Goal: Find specific page/section: Find specific page/section

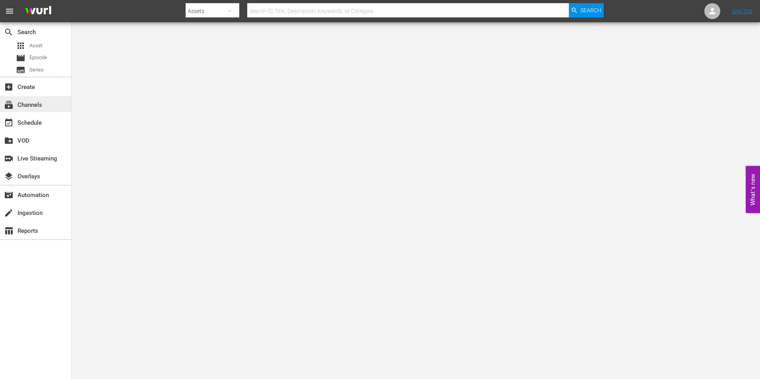
click at [28, 103] on div "subscriptions Channels" at bounding box center [22, 103] width 44 height 7
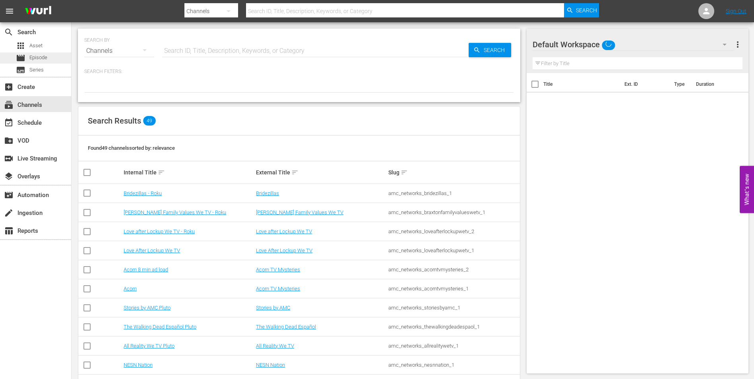
click at [28, 56] on div "movie Episode" at bounding box center [31, 57] width 31 height 11
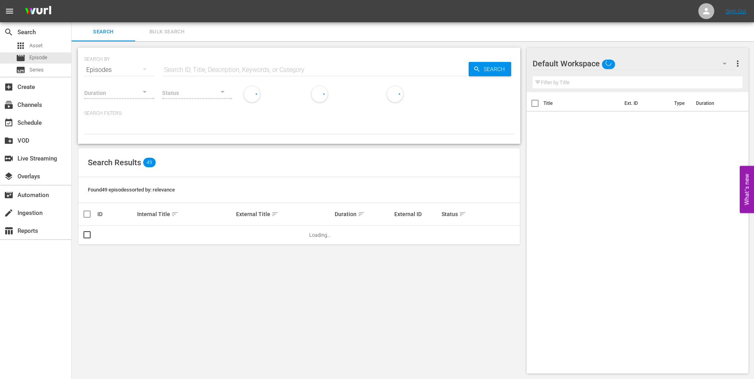
click at [211, 71] on input "text" at bounding box center [315, 69] width 306 height 19
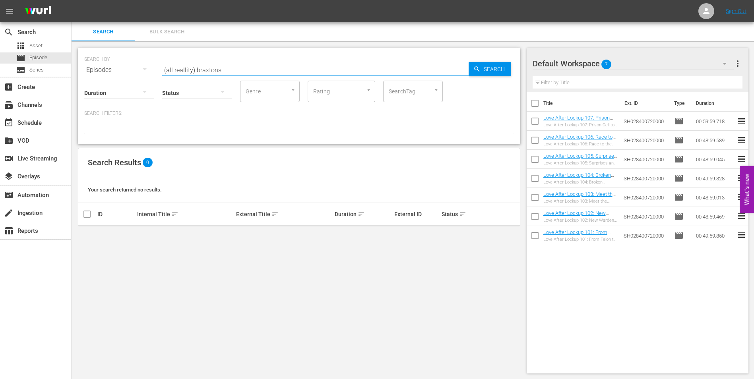
drag, startPoint x: 225, startPoint y: 71, endPoint x: 197, endPoint y: 66, distance: 28.4
click at [197, 66] on input "(all reallity) braxtons" at bounding box center [315, 69] width 306 height 19
type input "("
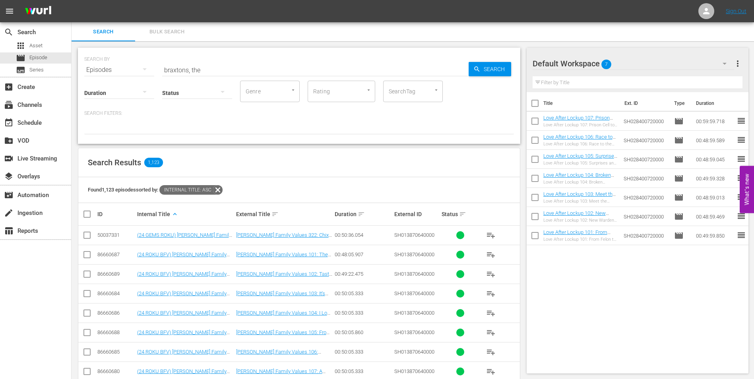
click at [226, 70] on input "braxtons, the" at bounding box center [315, 69] width 306 height 19
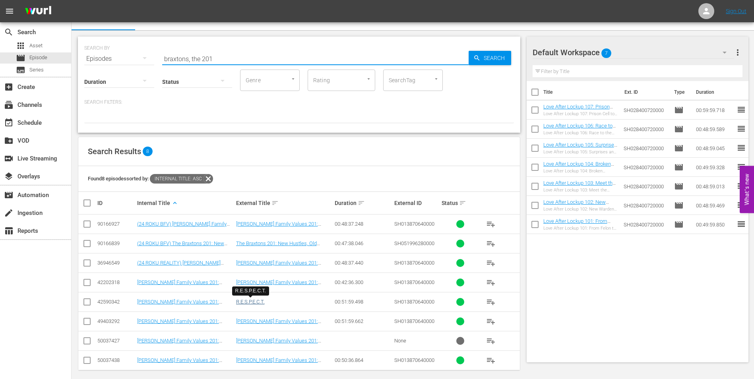
scroll to position [17, 0]
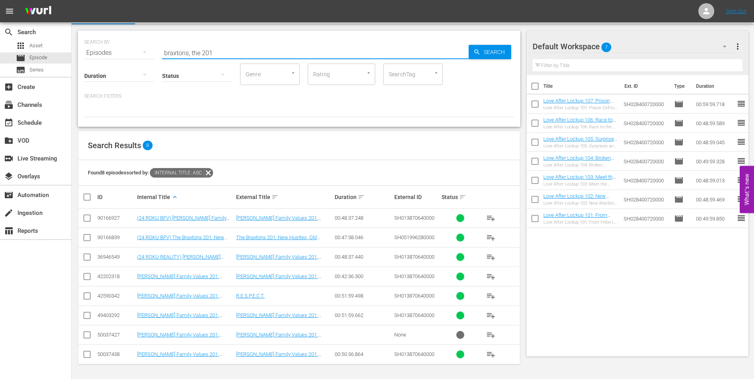
type input "braxtons, the 201"
drag, startPoint x: 184, startPoint y: 51, endPoint x: 133, endPoint y: 43, distance: 51.4
click at [133, 43] on div "SEARCH BY Search By Episodes Search ID, Title, Description, Keywords, or Catego…" at bounding box center [299, 48] width 430 height 29
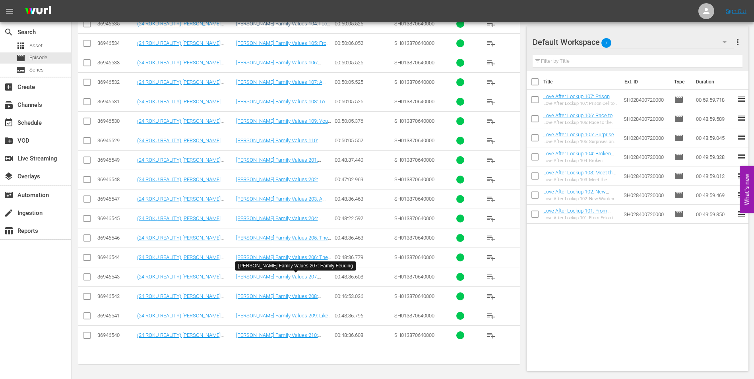
scroll to position [0, 0]
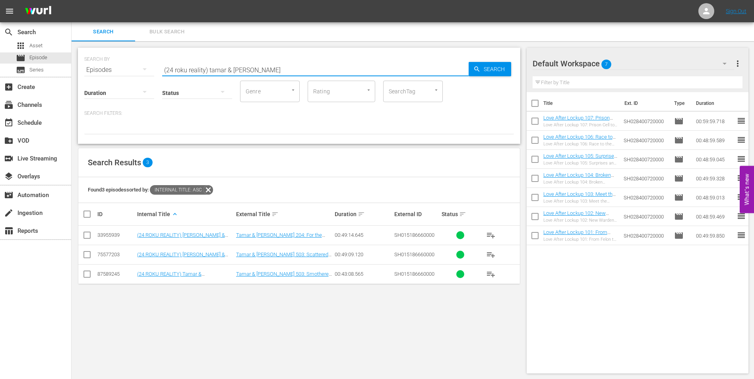
drag, startPoint x: 208, startPoint y: 72, endPoint x: 130, endPoint y: 54, distance: 80.3
click at [130, 54] on div "SEARCH BY Search By Episodes Search ID, Title, Description, Keywords, or Catego…" at bounding box center [299, 65] width 430 height 29
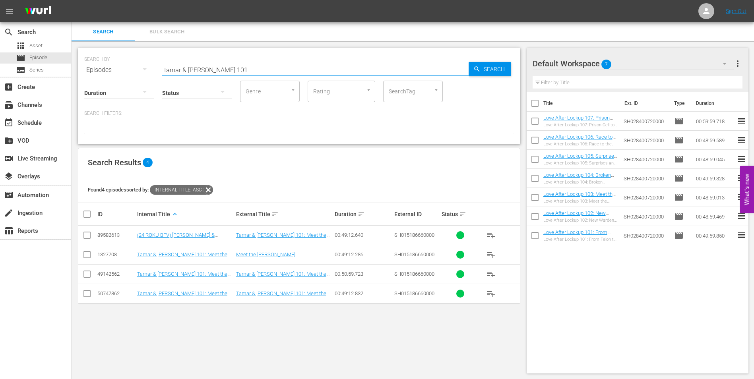
type input "tamar & [PERSON_NAME] 101"
drag, startPoint x: 205, startPoint y: 72, endPoint x: 135, endPoint y: 72, distance: 69.5
click at [135, 72] on div "SEARCH BY Search By Episodes Search ID, Title, Description, Keywords, or Catego…" at bounding box center [299, 65] width 430 height 29
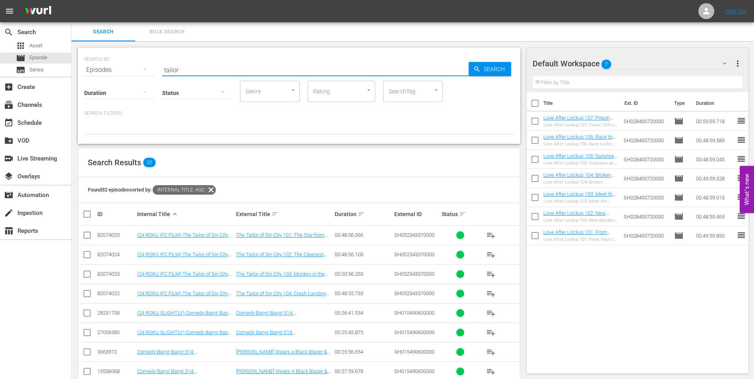
type input "tailor"
click at [35, 106] on div "subscriptions Channels" at bounding box center [22, 103] width 44 height 7
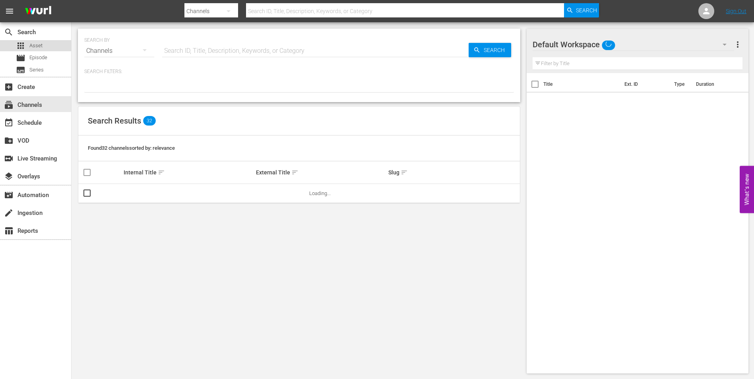
click at [42, 43] on span "Asset" at bounding box center [35, 46] width 13 height 8
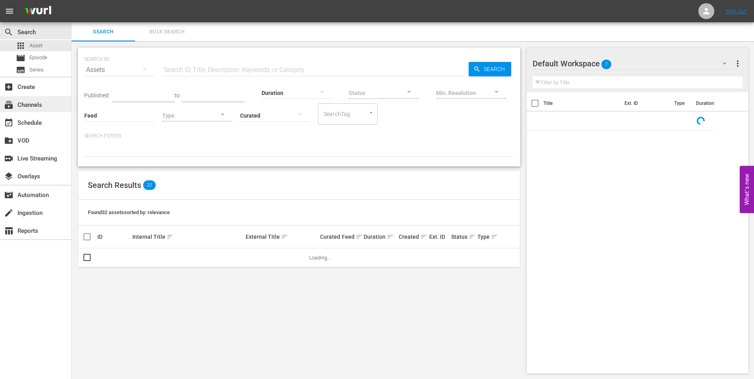
click at [37, 107] on div "subscriptions Channels" at bounding box center [22, 103] width 44 height 7
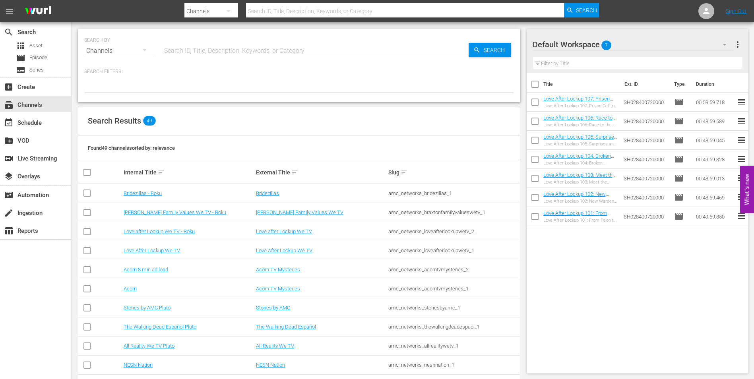
click at [214, 46] on input "text" at bounding box center [315, 50] width 306 height 19
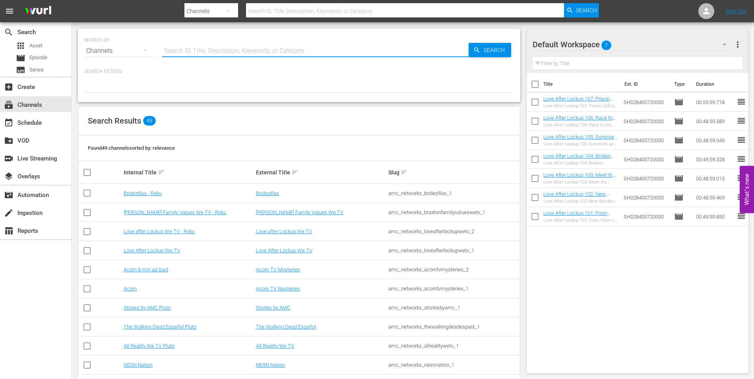
type input "a"
type input "all re"
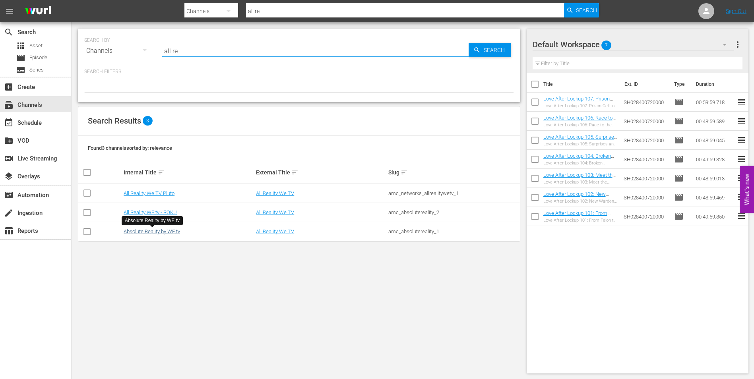
type input "all re"
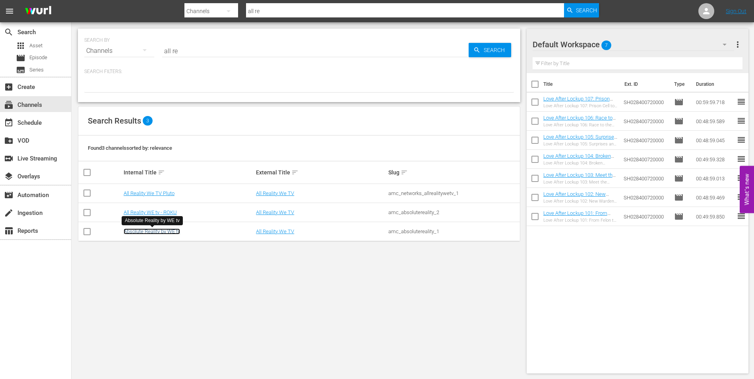
click at [172, 232] on link "Absolute Reality by WE tv" at bounding box center [152, 231] width 56 height 6
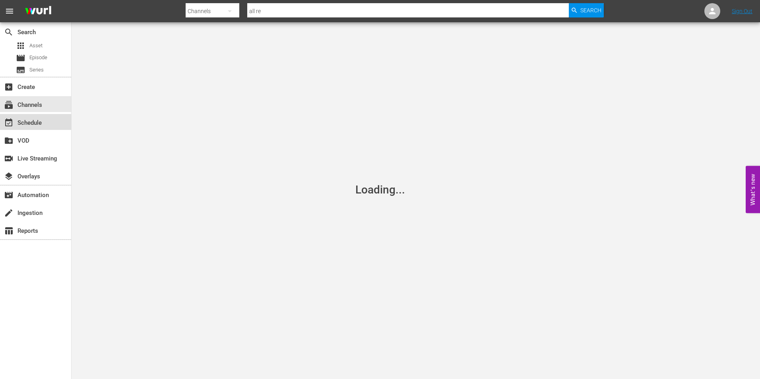
click at [37, 119] on div "event_available Schedule" at bounding box center [22, 121] width 44 height 7
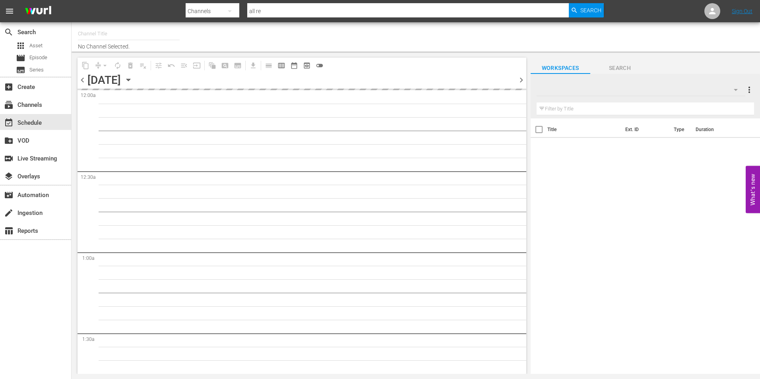
type input "Absolute Reality by WE tv (475)"
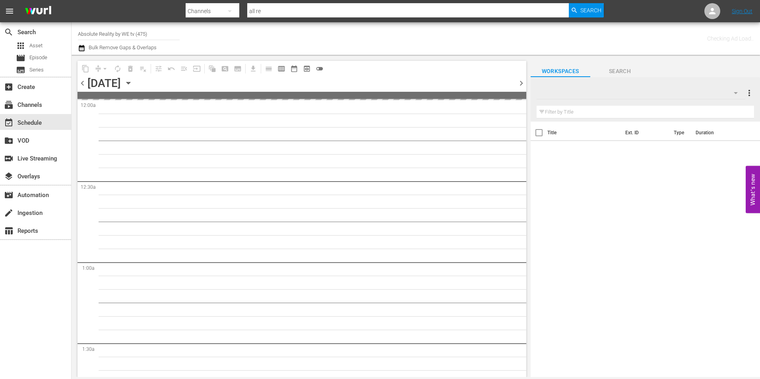
click at [519, 82] on span "chevron_right" at bounding box center [521, 83] width 10 height 10
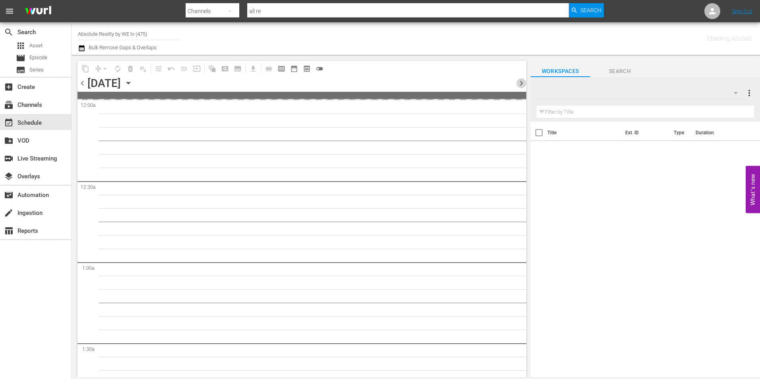
click at [519, 82] on span "chevron_right" at bounding box center [521, 83] width 10 height 10
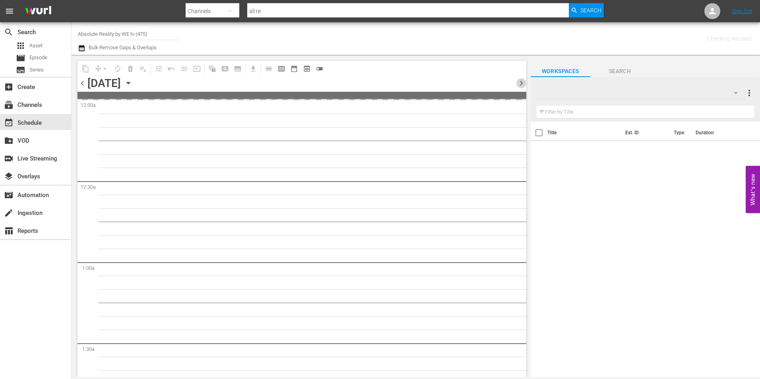
click at [519, 82] on span "chevron_right" at bounding box center [521, 83] width 10 height 10
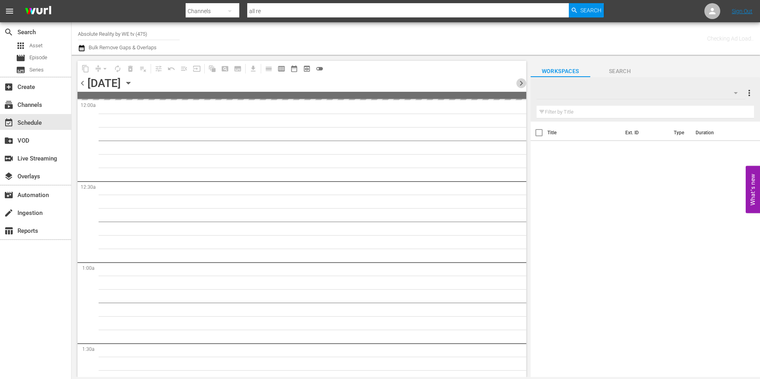
click at [519, 82] on span "chevron_right" at bounding box center [521, 83] width 10 height 10
